Goal: Information Seeking & Learning: Find specific fact

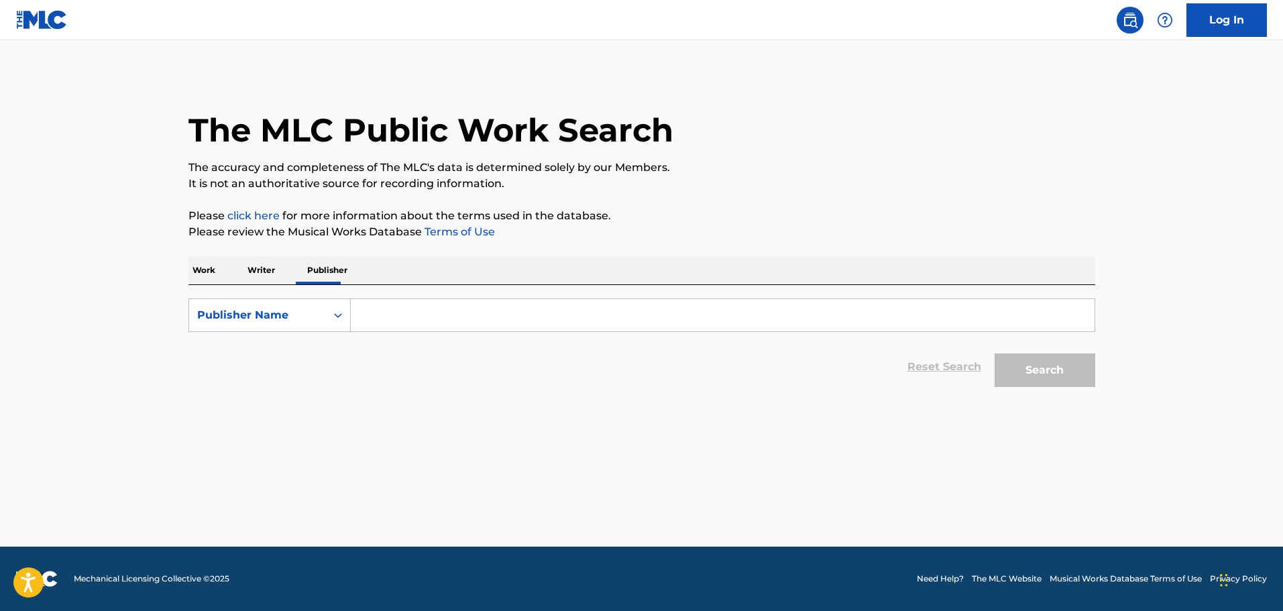
click at [205, 267] on p "Work" at bounding box center [203, 270] width 31 height 28
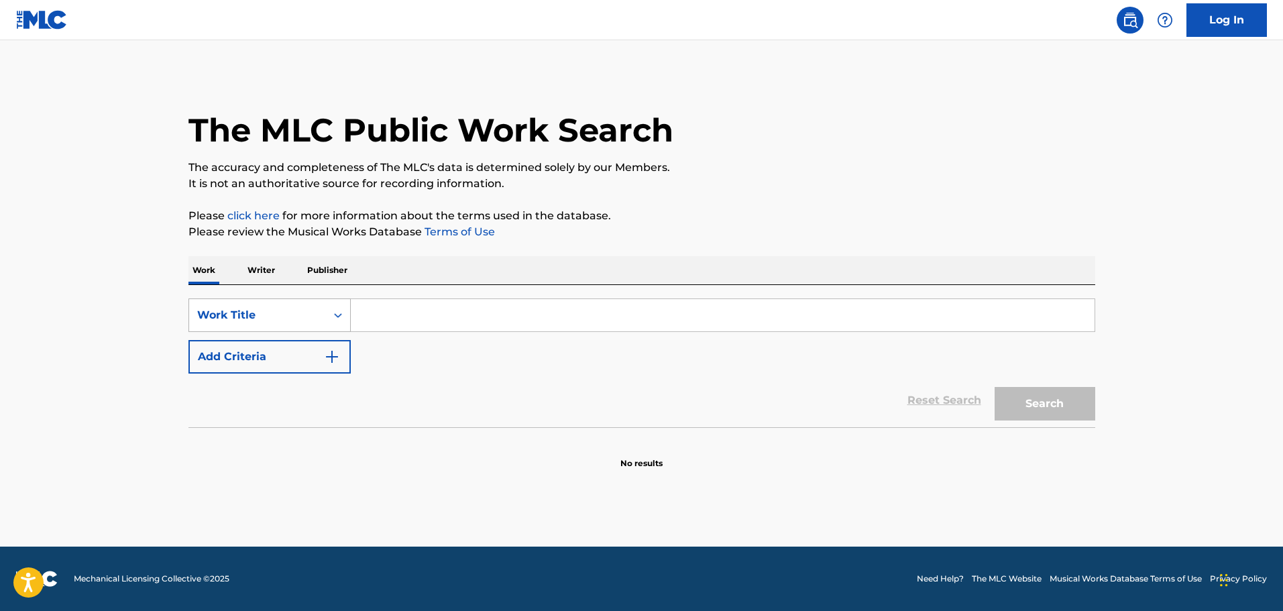
click at [312, 307] on div "Work Title" at bounding box center [257, 315] width 121 height 16
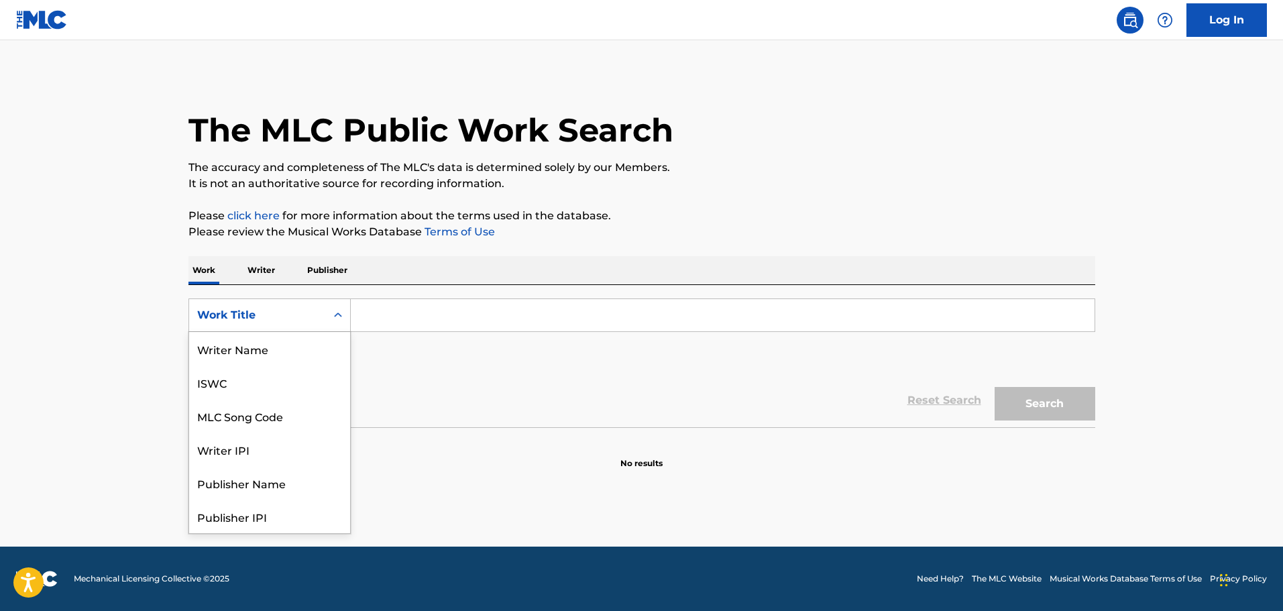
scroll to position [67, 0]
click at [275, 349] on div "MLC Song Code" at bounding box center [269, 349] width 161 height 34
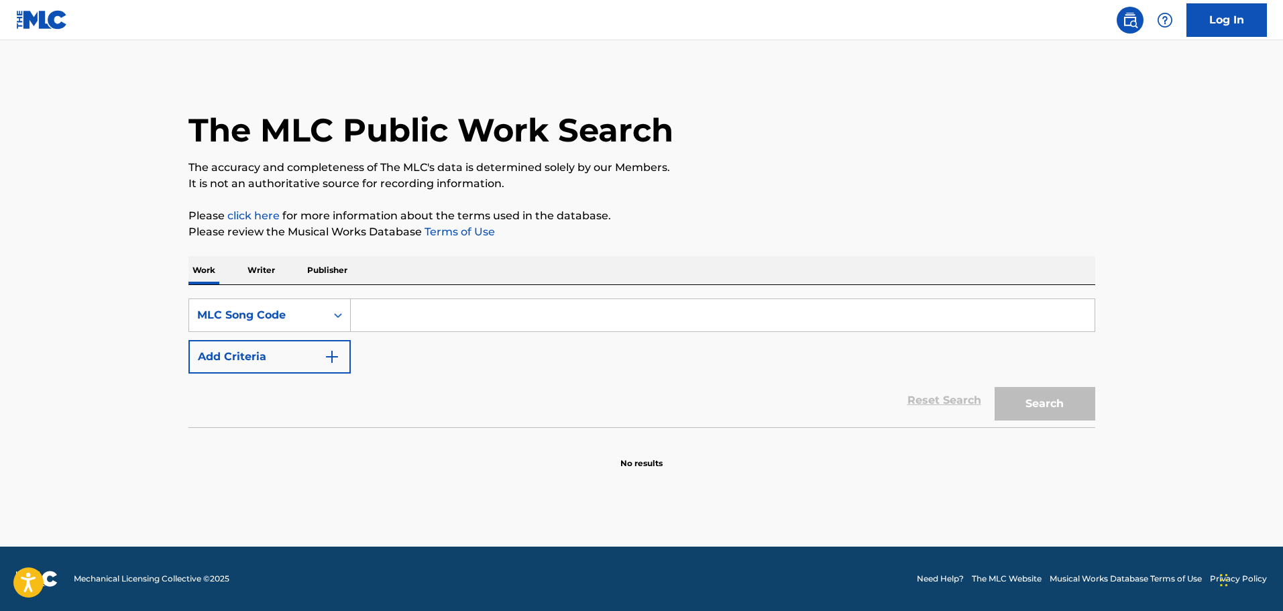
click at [389, 320] on input "Search Form" at bounding box center [723, 315] width 744 height 32
paste input "da2qzk"
type input "da2qzk"
click at [1027, 402] on button "Search" at bounding box center [1044, 404] width 101 height 34
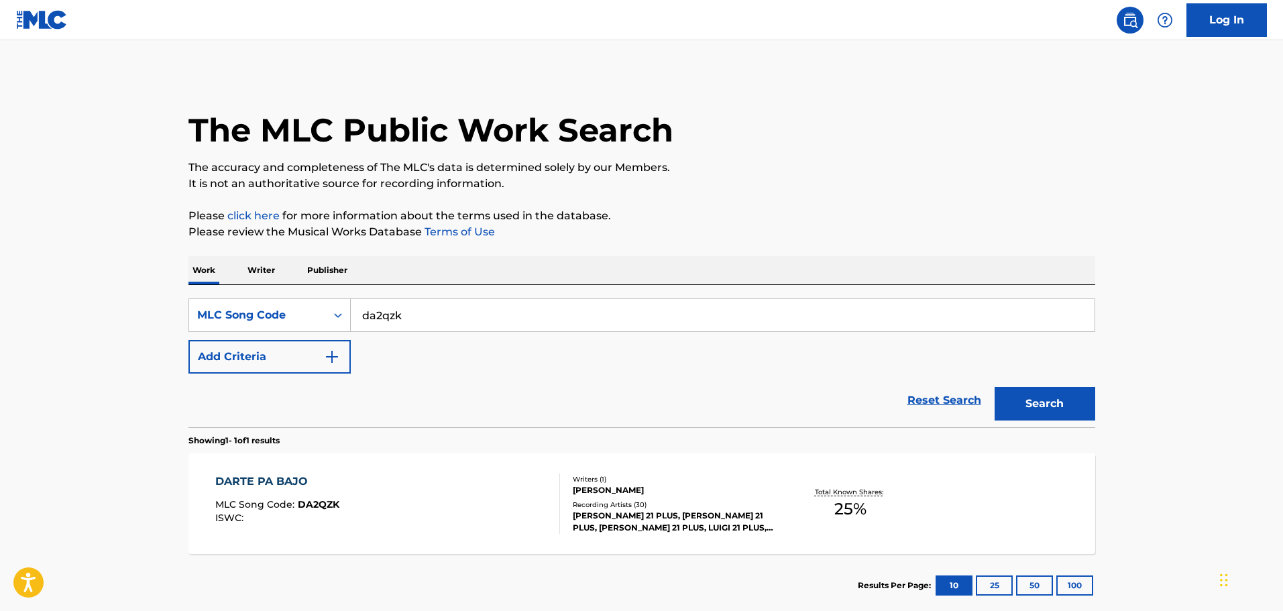
click at [469, 501] on div "DARTE PA BAJO MLC Song Code : DA2QZK ISWC :" at bounding box center [387, 503] width 345 height 60
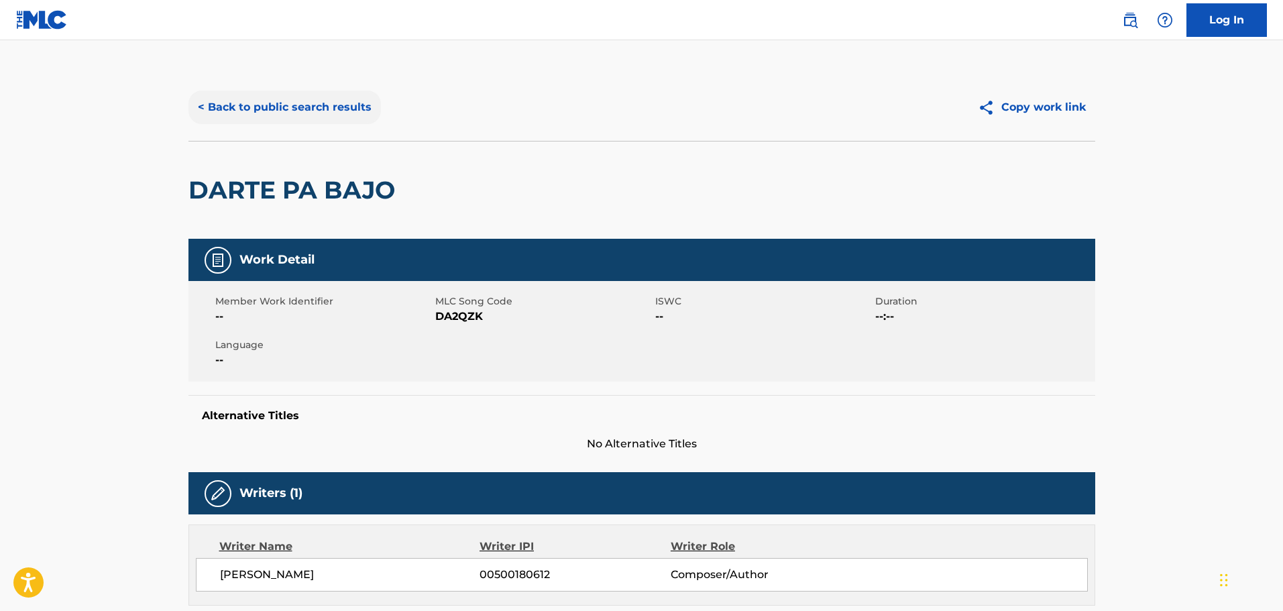
click at [290, 107] on button "< Back to public search results" at bounding box center [284, 108] width 192 height 34
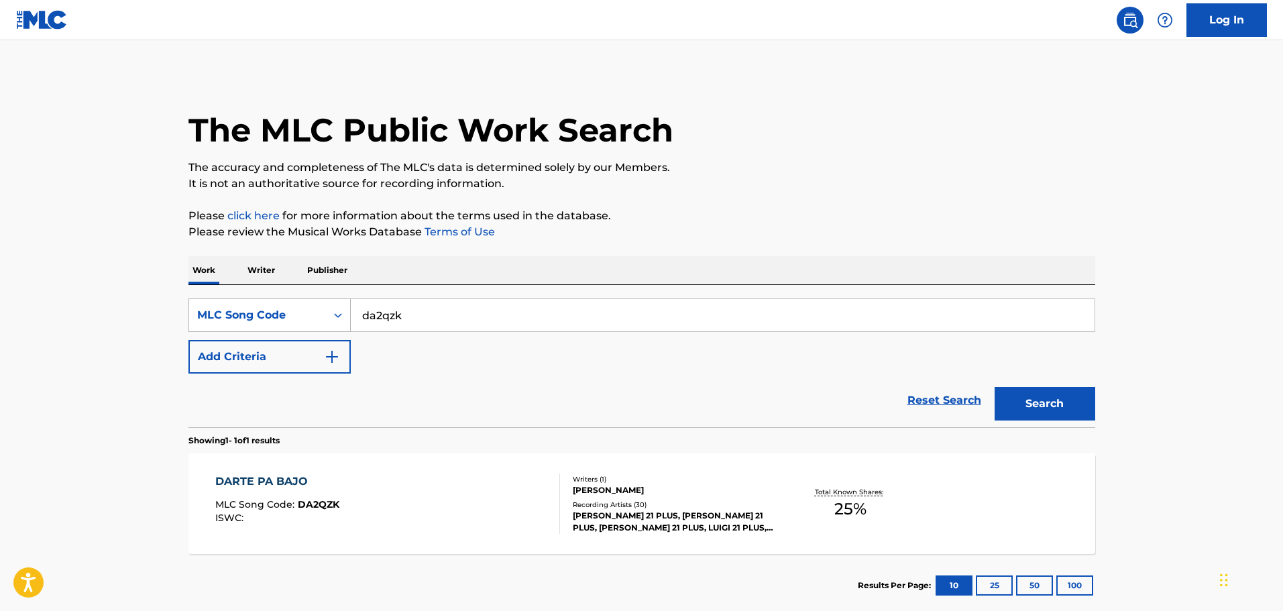
drag, startPoint x: 425, startPoint y: 312, endPoint x: 313, endPoint y: 318, distance: 112.1
click at [313, 318] on div "SearchWithCriteria6eb84806-d87e-4bcf-87fb-c746817b1d93 MLC Song Code da2qzk" at bounding box center [641, 315] width 907 height 34
paste input "s1832o"
type input "s1832o"
click at [1070, 394] on button "Search" at bounding box center [1044, 404] width 101 height 34
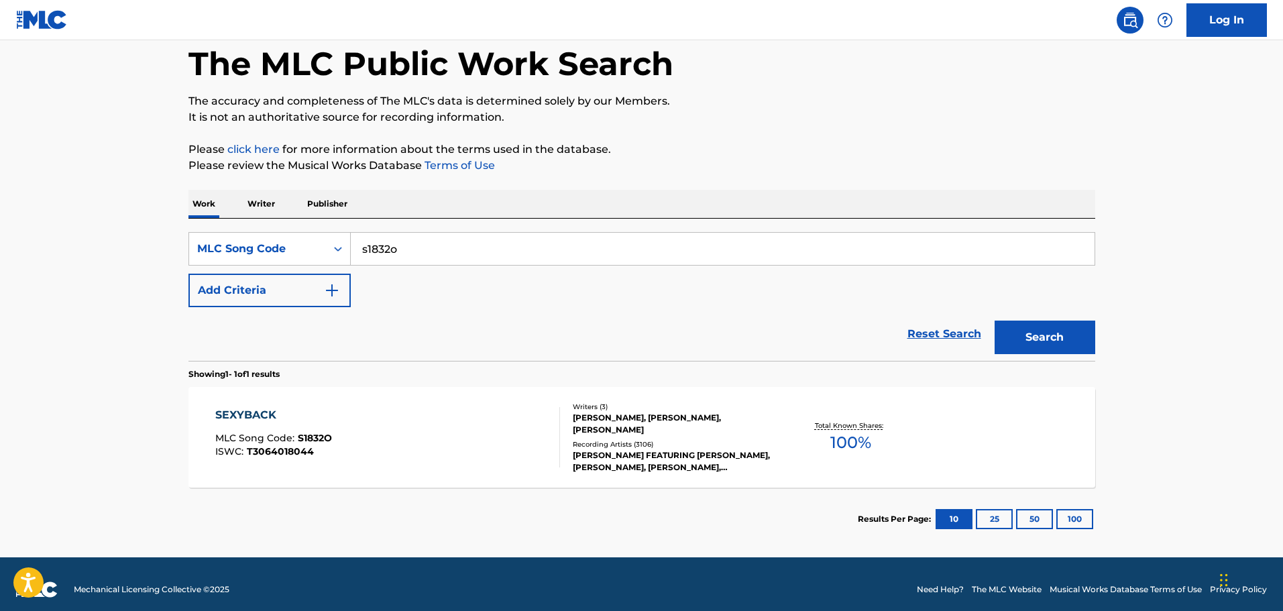
scroll to position [77, 0]
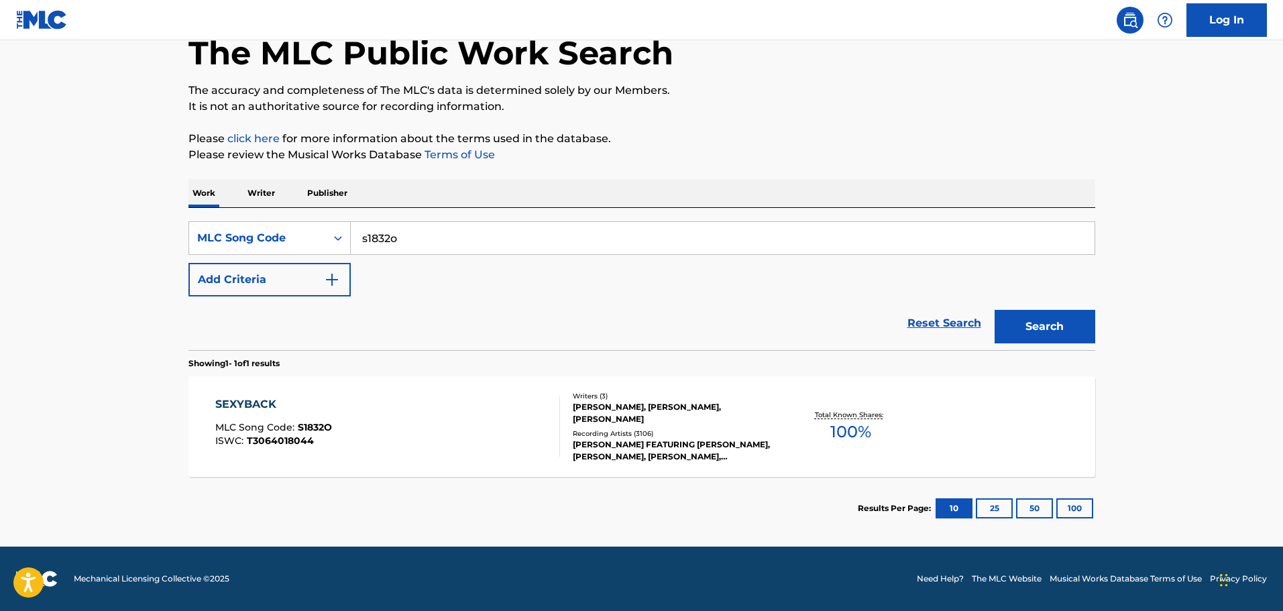
click at [522, 395] on div "SEXYBACK MLC Song Code : S1832O ISWC : T3064018044 Writers ( 3 ) [PERSON_NAME],…" at bounding box center [641, 426] width 907 height 101
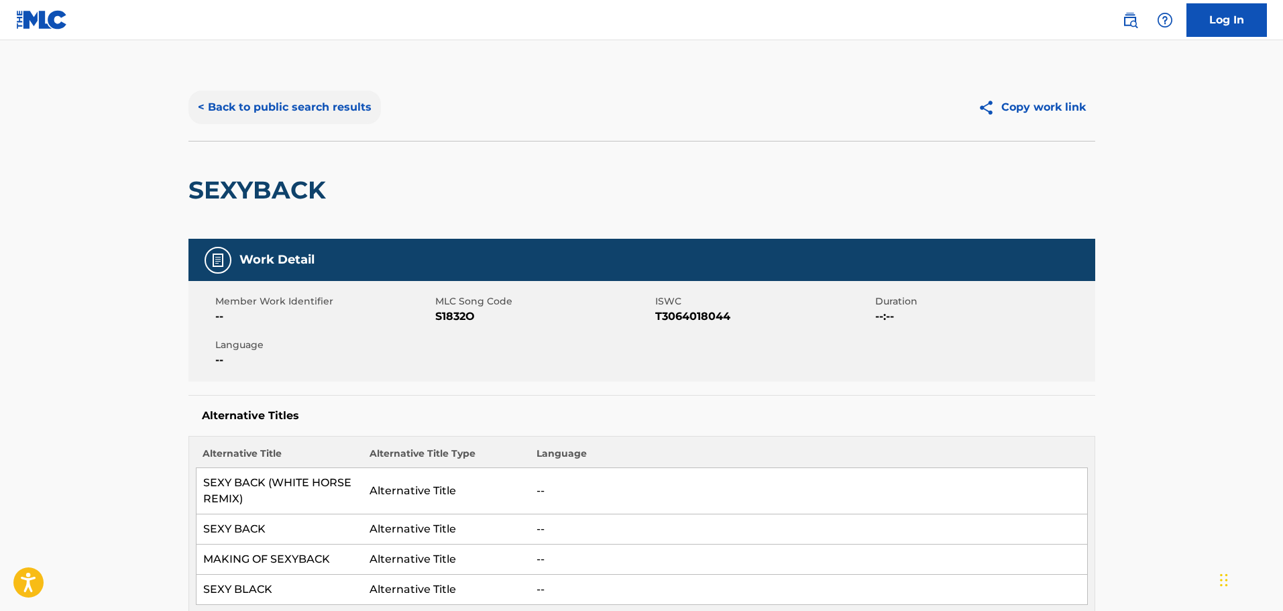
click at [300, 111] on button "< Back to public search results" at bounding box center [284, 108] width 192 height 34
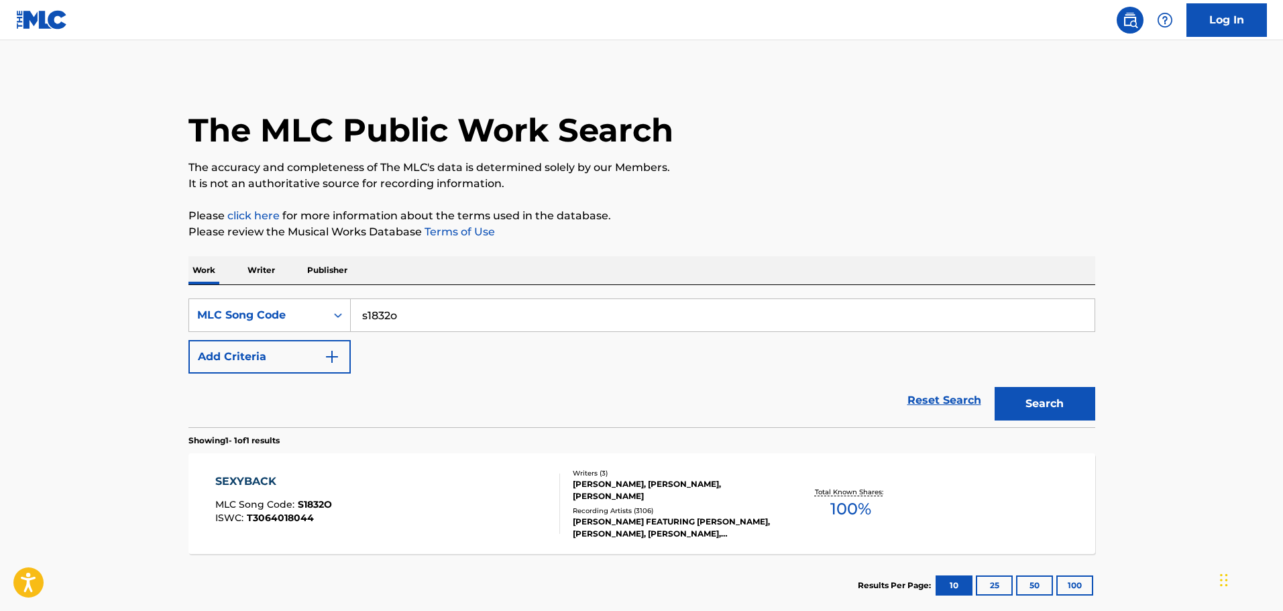
scroll to position [42, 0]
